Goal: Communication & Community: Answer question/provide support

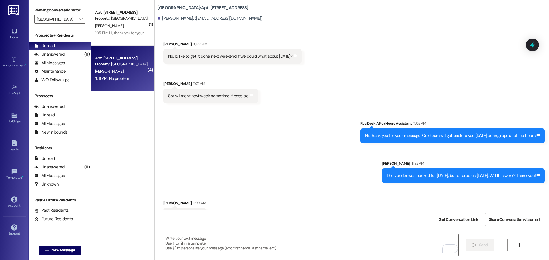
scroll to position [13577, 0]
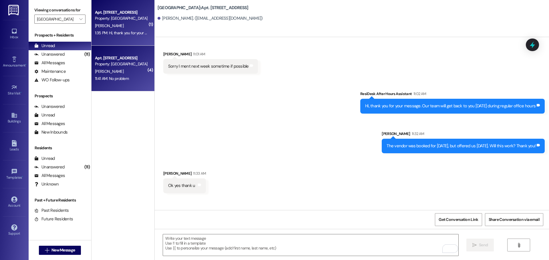
click at [113, 24] on div "[PERSON_NAME]" at bounding box center [121, 25] width 54 height 7
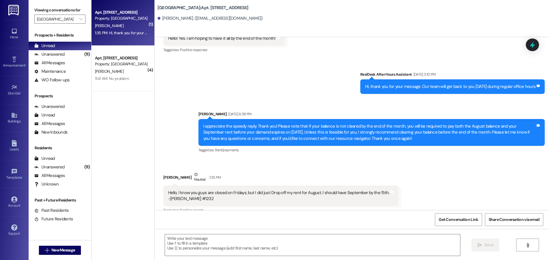
scroll to position [713, 0]
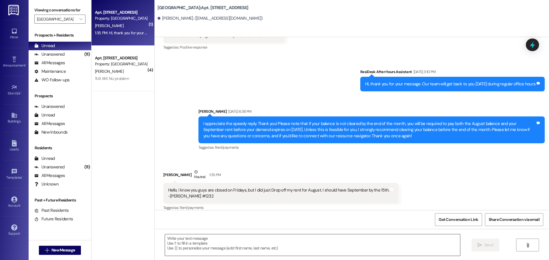
click at [179, 238] on textarea at bounding box center [312, 245] width 295 height 21
click at [163, 239] on textarea "Thank you!" at bounding box center [310, 245] width 295 height 21
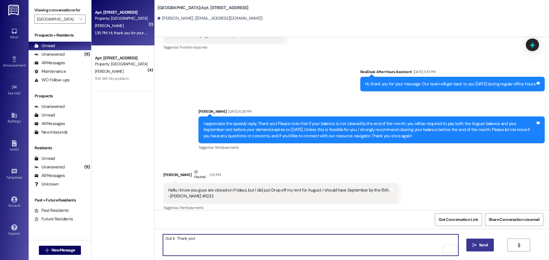
type textarea "Got it. Thank you!"
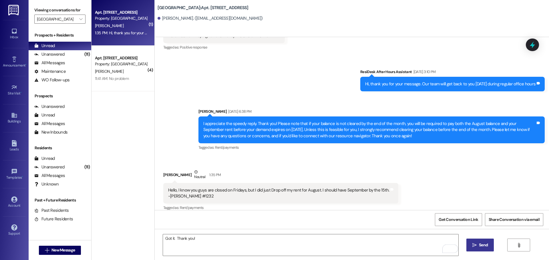
click at [472, 245] on icon "" at bounding box center [474, 245] width 4 height 5
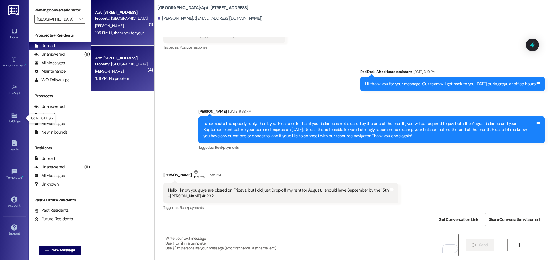
click at [117, 69] on div "[PERSON_NAME]" at bounding box center [121, 71] width 54 height 7
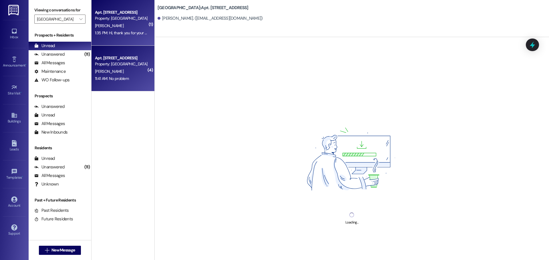
click at [103, 24] on span "[PERSON_NAME]" at bounding box center [109, 25] width 29 height 5
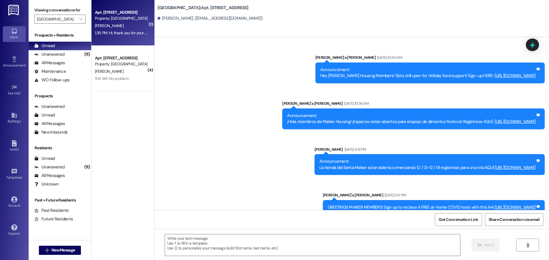
click at [14, 33] on icon at bounding box center [14, 31] width 5 height 5
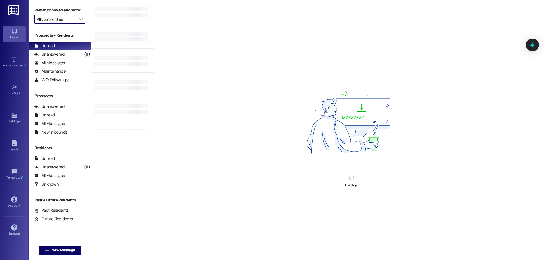
click at [55, 21] on input "All communities" at bounding box center [56, 19] width 39 height 9
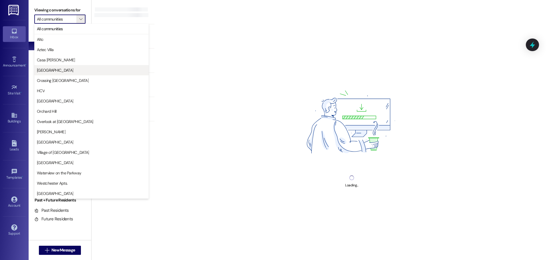
click at [55, 69] on span "[GEOGRAPHIC_DATA]" at bounding box center [55, 70] width 36 height 6
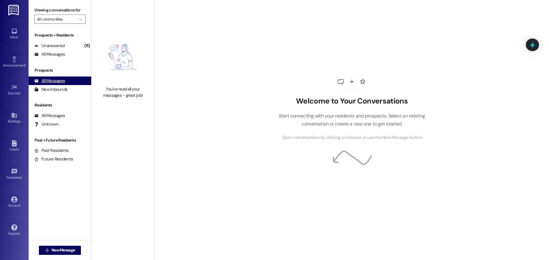
type input "[GEOGRAPHIC_DATA]"
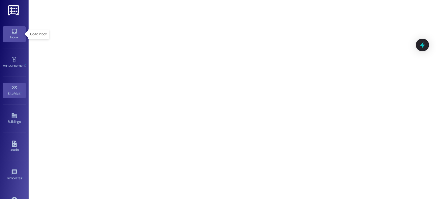
click at [12, 33] on icon at bounding box center [14, 31] width 5 height 5
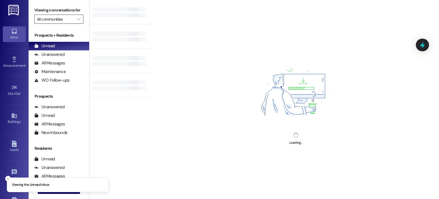
click at [37, 19] on div "All communities " at bounding box center [58, 19] width 49 height 9
click at [77, 18] on icon "" at bounding box center [78, 19] width 3 height 5
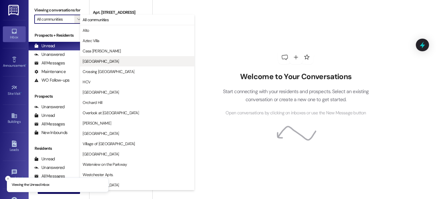
click at [95, 63] on span "[GEOGRAPHIC_DATA]" at bounding box center [101, 61] width 36 height 6
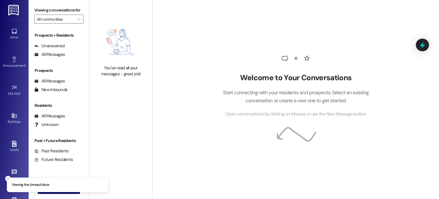
type input "[GEOGRAPHIC_DATA]"
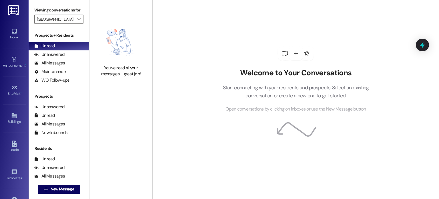
click at [11, 10] on img at bounding box center [14, 10] width 12 height 11
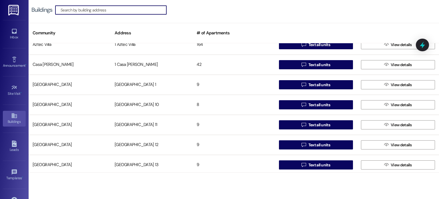
scroll to position [57, 0]
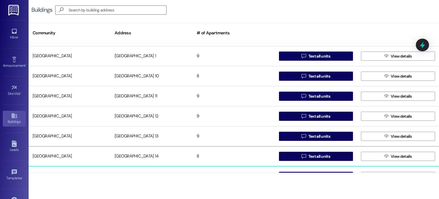
click at [143, 156] on div "Creekside Place 14" at bounding box center [152, 155] width 82 height 11
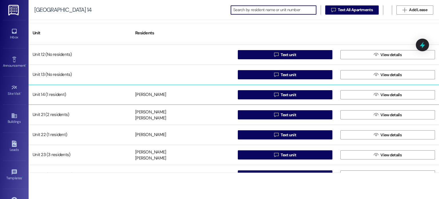
scroll to position [29, 0]
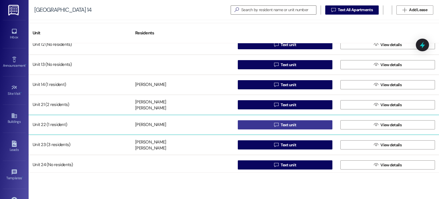
click at [254, 125] on button " Text unit" at bounding box center [285, 124] width 95 height 9
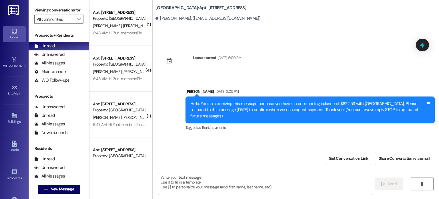
click at [169, 178] on textarea at bounding box center [265, 183] width 214 height 21
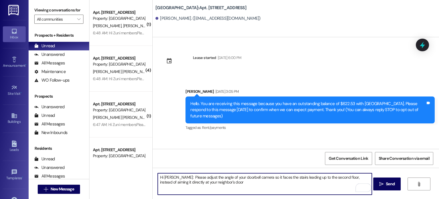
click at [167, 178] on textarea "Hi Dayana: Please adjust the angle of your doorbell camera so it faces the stai…" at bounding box center [265, 183] width 214 height 21
click at [211, 182] on textarea "Hi Dayana: Please adjust the angle of your doorbell camera so it faces the stai…" at bounding box center [265, 183] width 214 height 21
click at [216, 181] on textarea "Hi Dayana: Please adjust the angle of your doorbell camera so it faces the stai…" at bounding box center [265, 183] width 214 height 21
type textarea "Hi Dayana: Please adjust the angle of your doorbell camera so it faces the stai…"
click at [386, 186] on span "Send" at bounding box center [390, 184] width 9 height 6
